Goal: Task Accomplishment & Management: Manage account settings

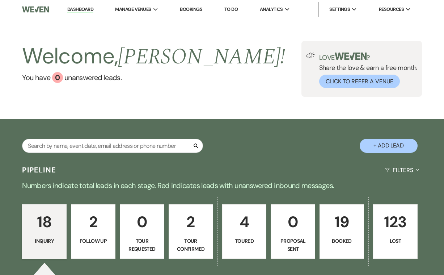
click at [36, 225] on p "18" at bounding box center [44, 221] width 35 height 24
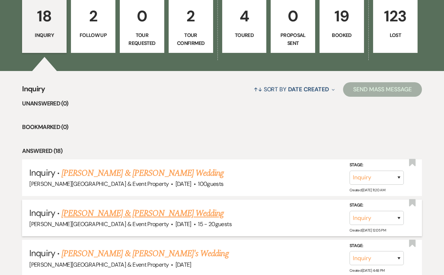
scroll to position [209, 0]
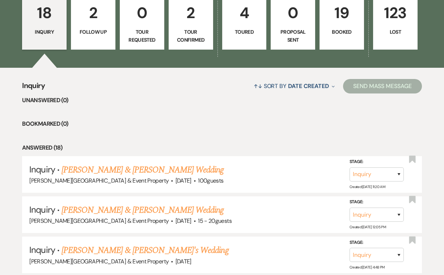
click at [243, 34] on p "Toured" at bounding box center [244, 32] width 35 height 8
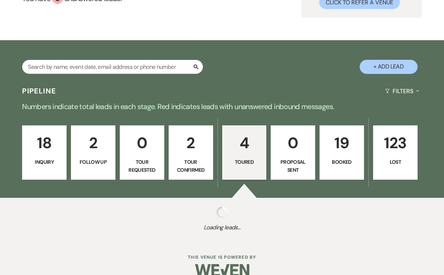
select select "5"
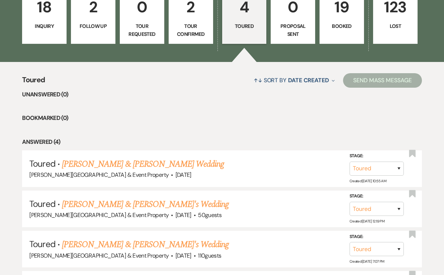
scroll to position [216, 0]
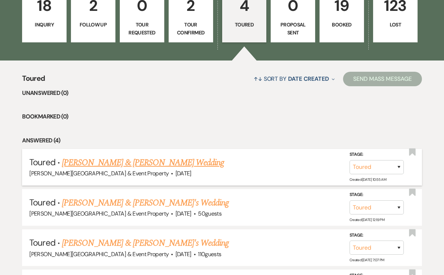
click at [187, 160] on link "[PERSON_NAME] & [PERSON_NAME] Wedding" at bounding box center [143, 162] width 162 height 13
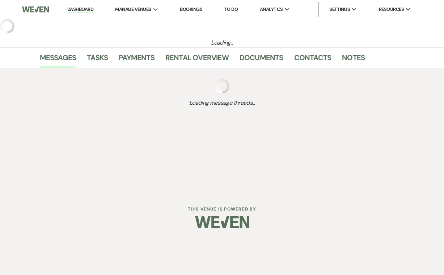
select select "5"
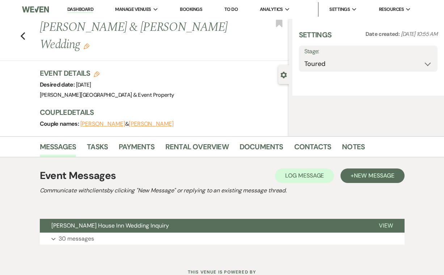
select select "14"
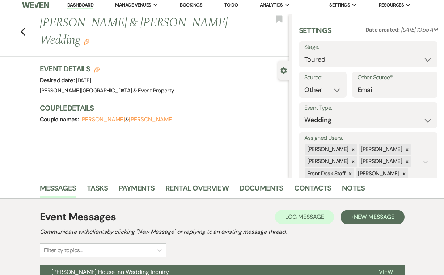
scroll to position [16, 0]
